Goal: Task Accomplishment & Management: Use online tool/utility

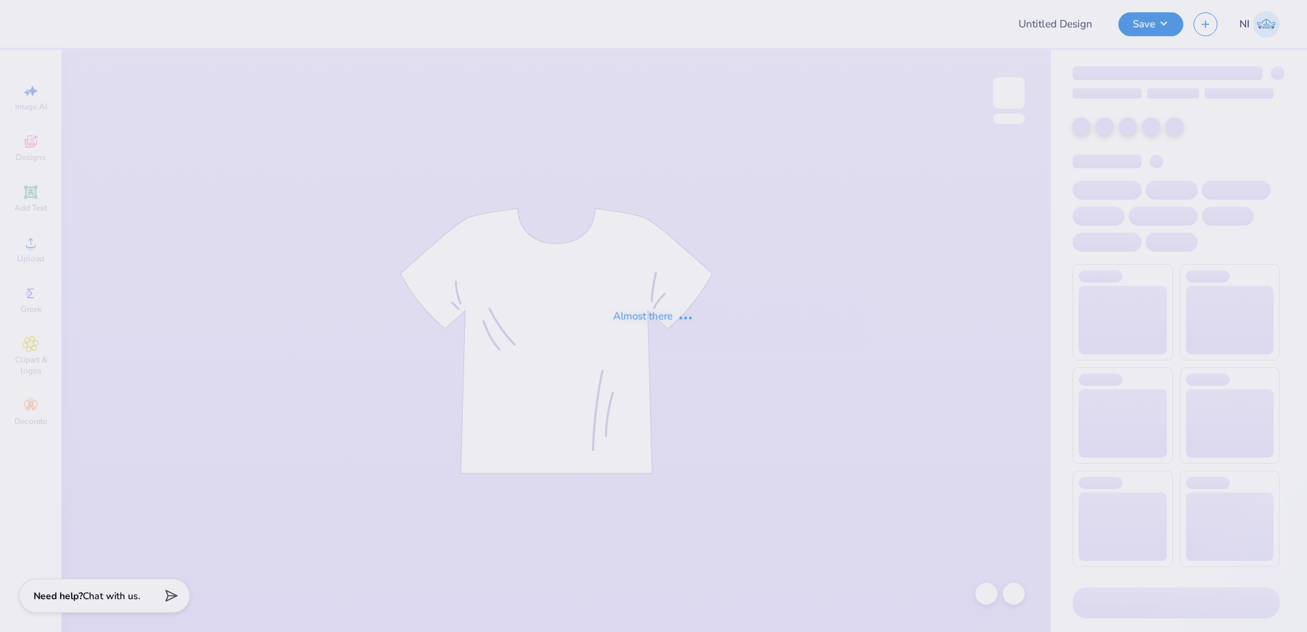
type input "Phi Mu Mad Plaid"
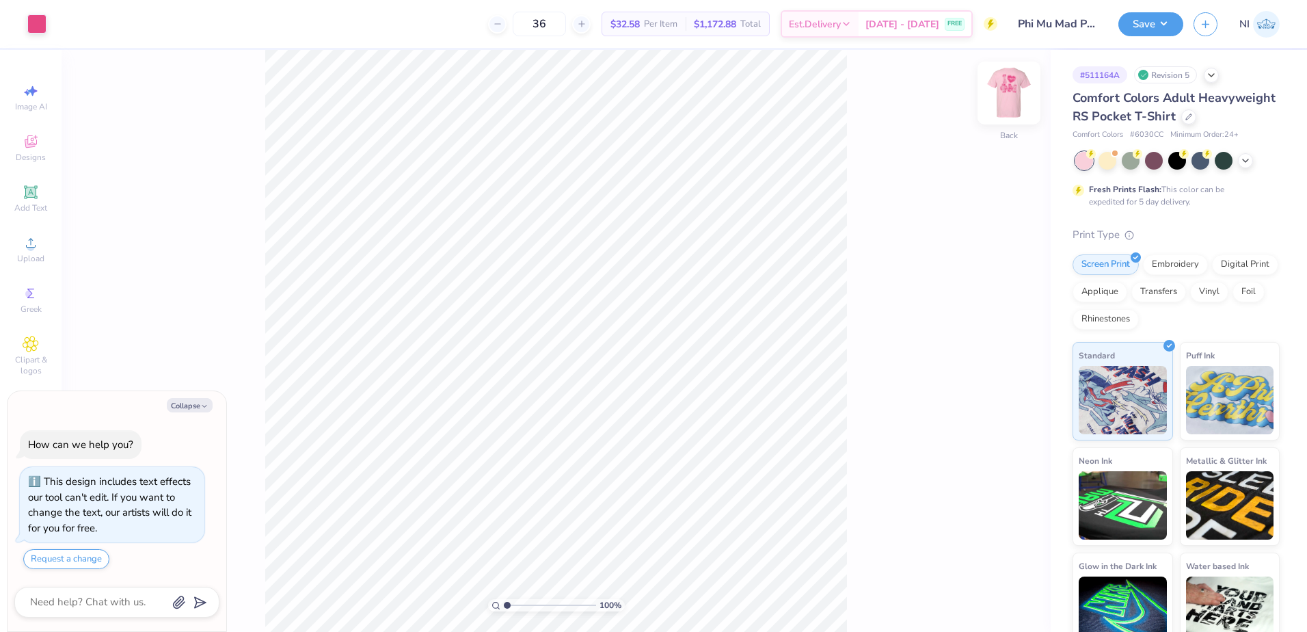
click at [1006, 87] on img at bounding box center [1009, 93] width 55 height 55
type textarea "x"
type input "4.05804149575103"
type textarea "x"
type input "4.05804149575103"
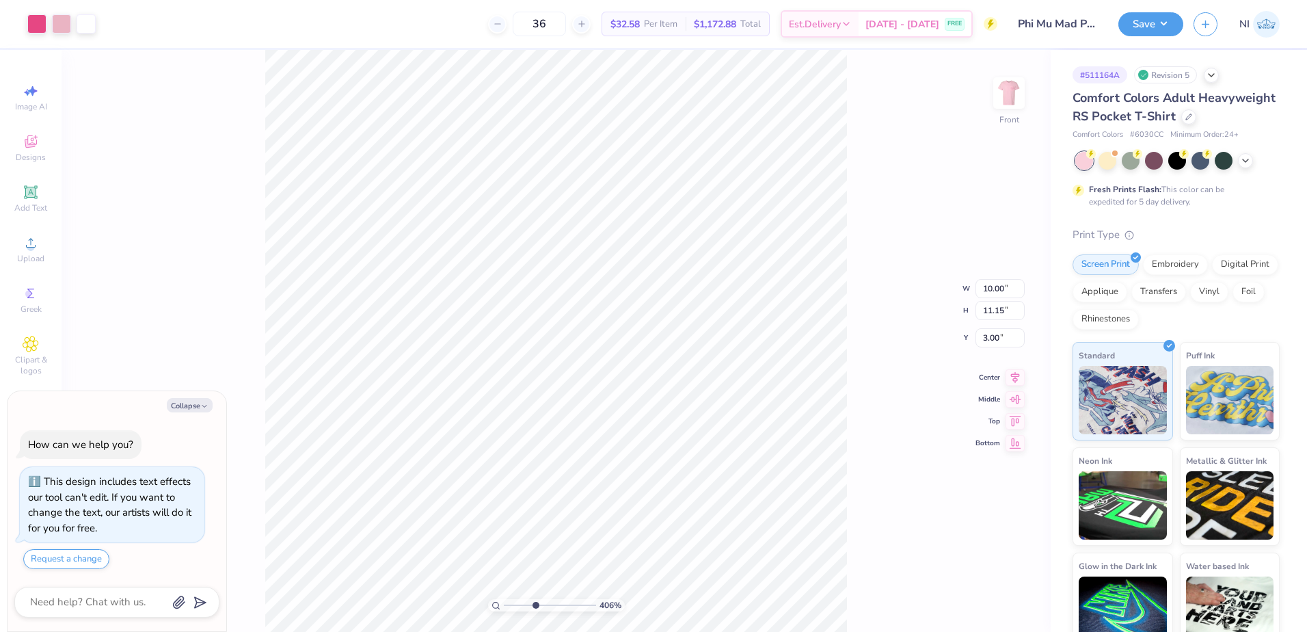
type textarea "x"
type input "4.05804149575103"
type textarea "x"
type input "4.05804149575103"
type input "0.26"
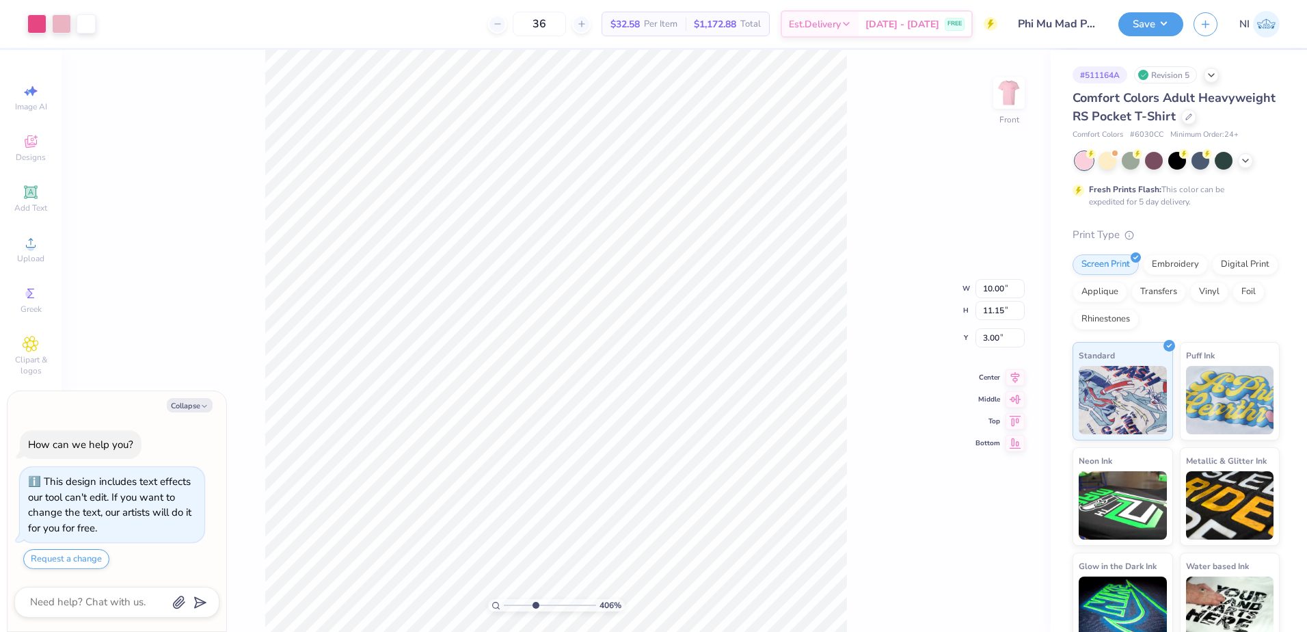
type input "0.23"
type input "6.25"
type textarea "x"
type input "4.05804149575103"
type textarea "x"
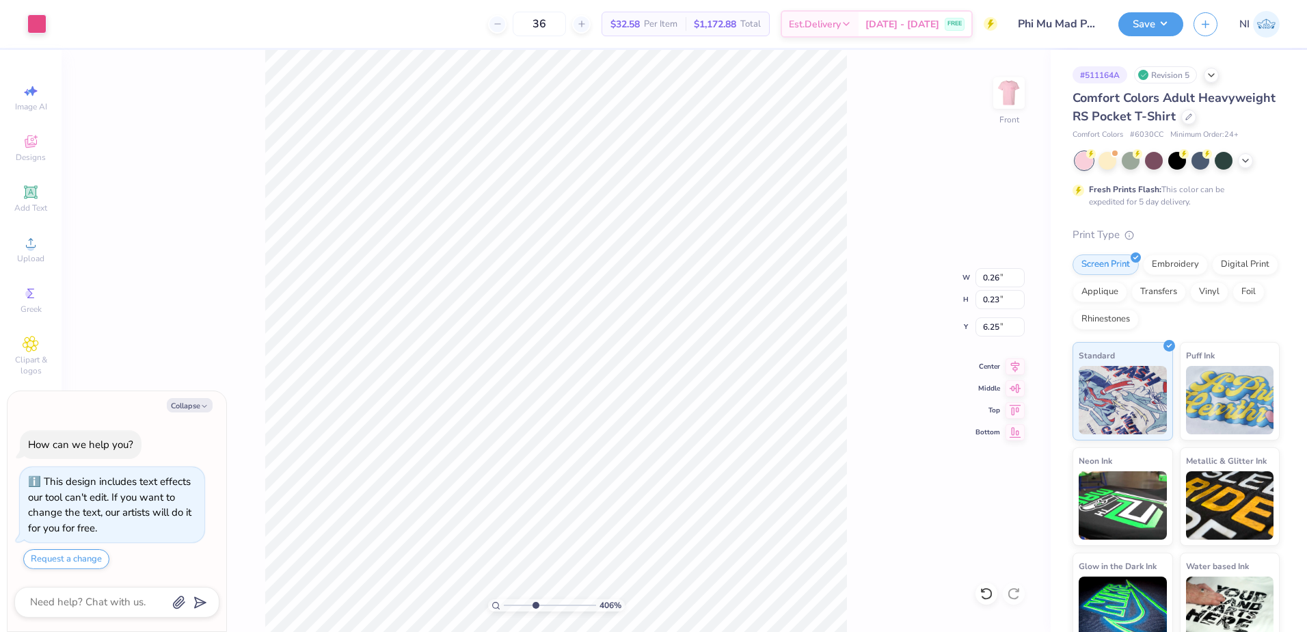
type input "4.05804149575103"
type textarea "x"
type input "4.05804149575103"
type textarea "x"
type input "4.05804149575103"
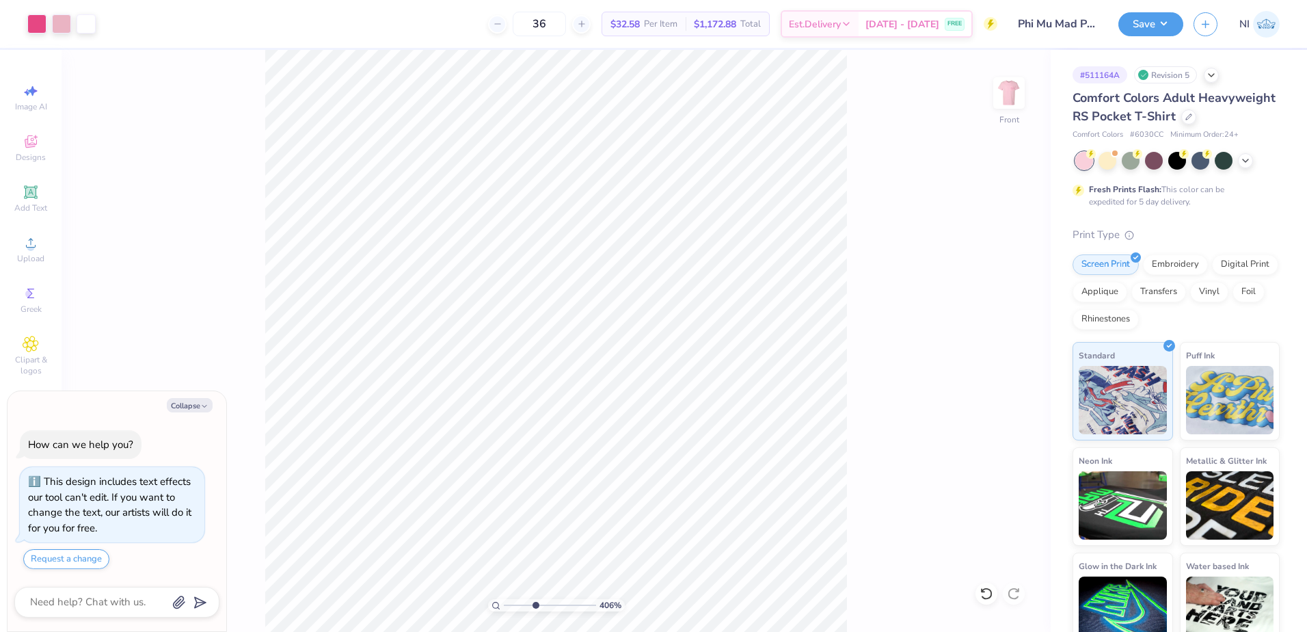
type textarea "x"
type input "4.05804149575103"
type textarea "x"
type input "4.05804149575103"
type textarea "x"
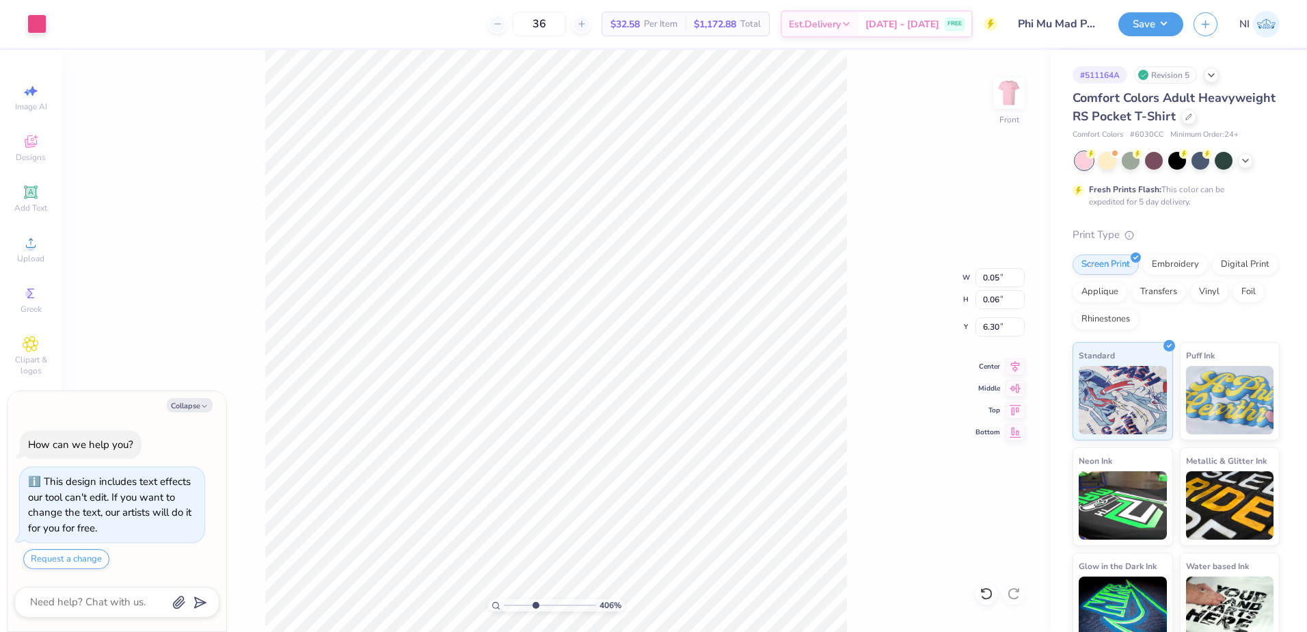
type input "4.05804149575103"
type textarea "x"
type input "4.05804149575103"
type input "0.28"
type input "0.25"
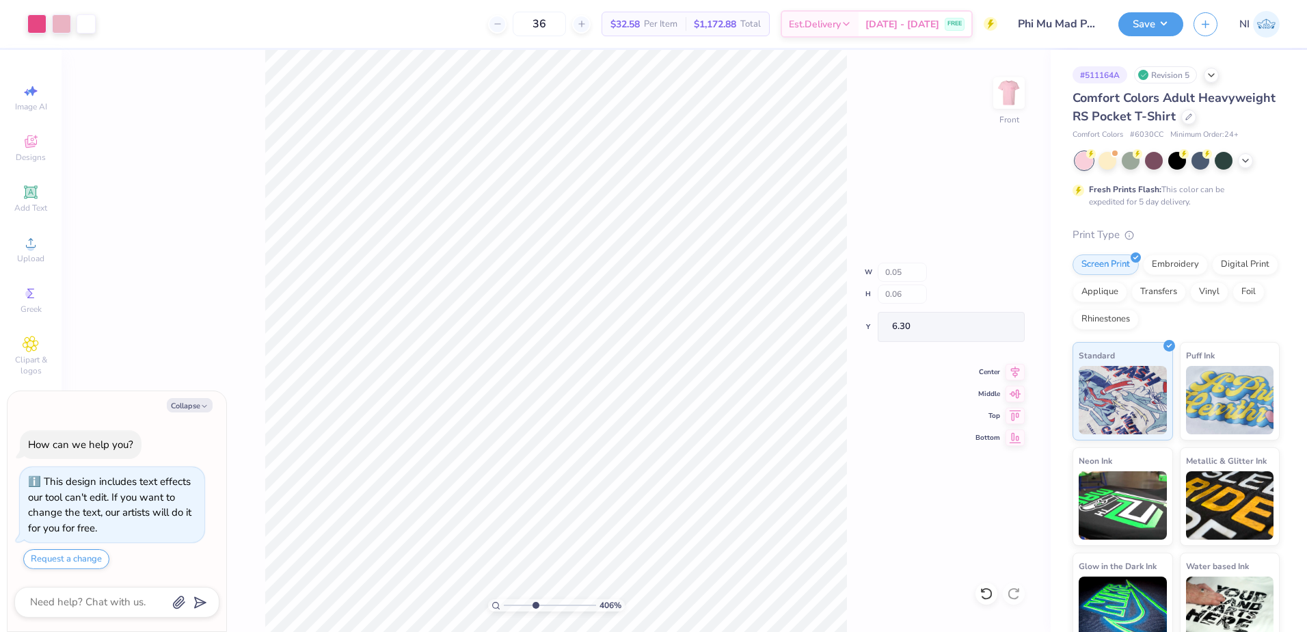
type input "6.24"
type textarea "x"
type input "4.05804149575103"
type textarea "x"
type input "4.05804149575103"
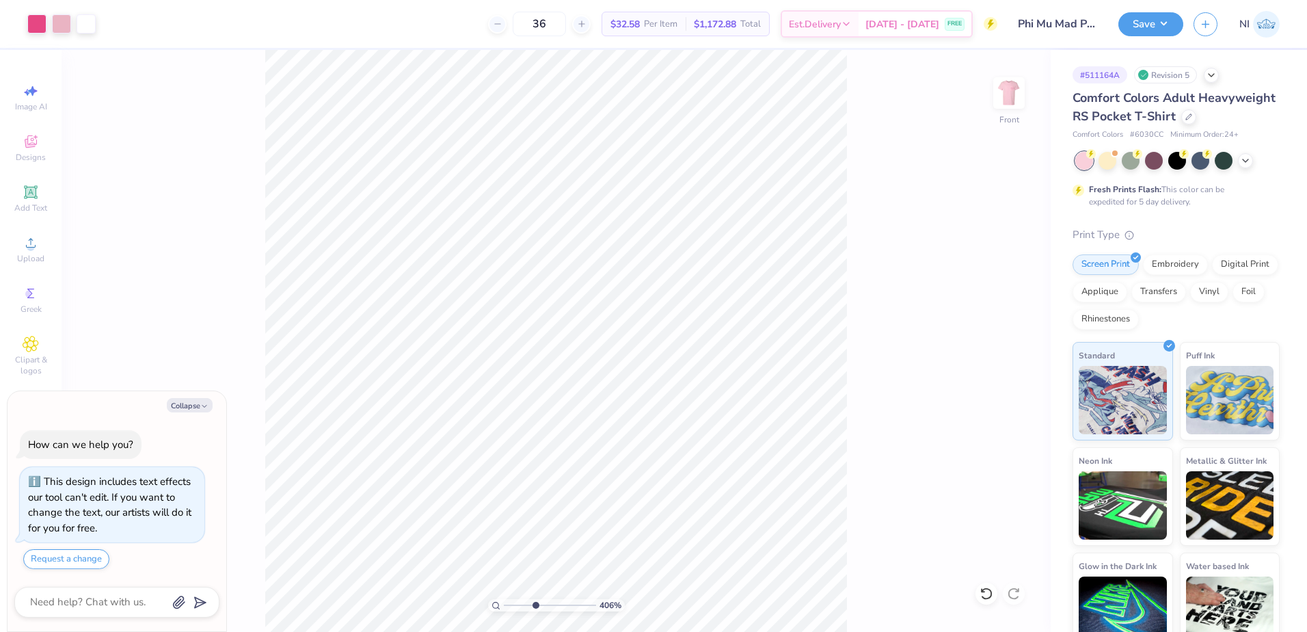
type textarea "x"
type input "4.05804149575103"
